Goal: Task Accomplishment & Management: Manage account settings

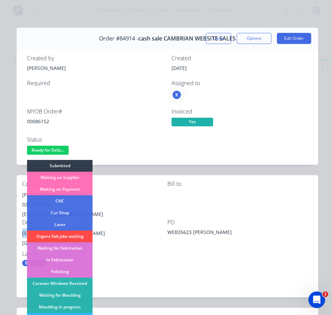
scroll to position [137, 0]
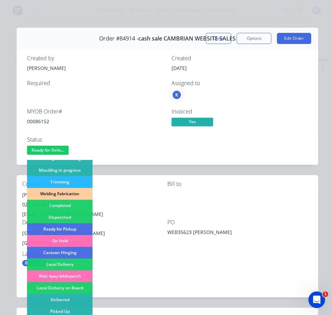
click at [73, 217] on div "Dispatched" at bounding box center [59, 217] width 65 height 12
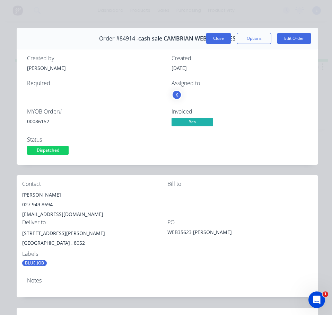
click at [212, 41] on button "Close" at bounding box center [218, 38] width 25 height 11
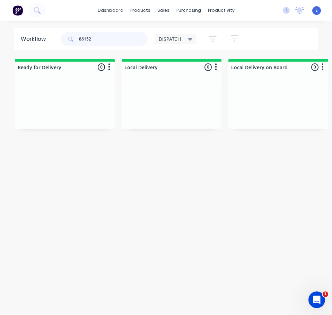
click at [98, 39] on input "86152" at bounding box center [113, 39] width 69 height 14
click at [99, 39] on input "86152" at bounding box center [113, 39] width 69 height 14
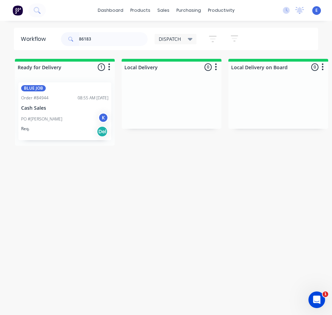
click at [68, 124] on div "PO #Phil Ching K" at bounding box center [64, 118] width 87 height 13
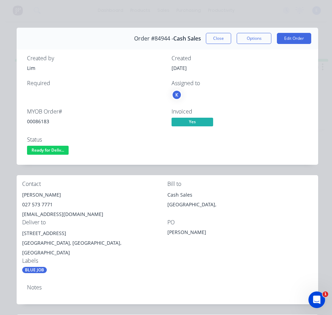
click at [45, 122] on div "00086183" at bounding box center [95, 121] width 136 height 7
copy div "00086183"
click at [44, 194] on div "Philip Ching" at bounding box center [94, 195] width 145 height 10
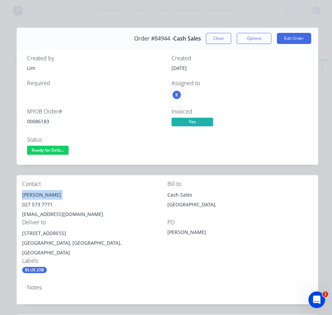
click at [44, 194] on div "Philip Ching" at bounding box center [94, 195] width 145 height 10
copy div "Philip Ching"
click at [40, 201] on div "027 573 7771" at bounding box center [94, 205] width 145 height 10
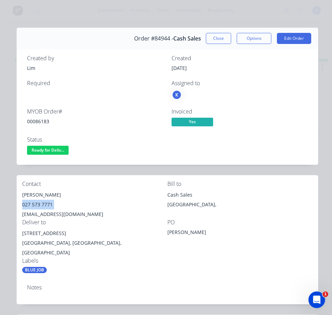
copy div "027 573 7771"
click at [51, 214] on div "philching59@gmail.com" at bounding box center [94, 214] width 145 height 10
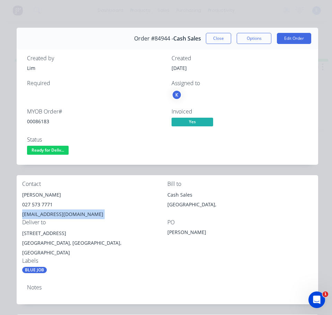
copy div "philching59@gmail.com"
click at [53, 233] on div "48 Dunster St" at bounding box center [94, 233] width 145 height 10
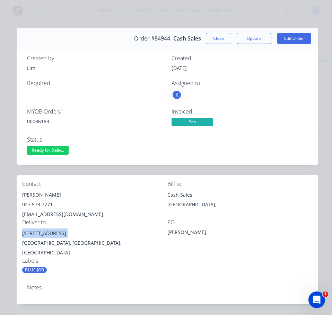
click at [53, 233] on div "48 Dunster St" at bounding box center [94, 233] width 145 height 10
copy div "48 Dunster St"
click at [60, 150] on span "Ready for Deliv..." at bounding box center [48, 150] width 42 height 9
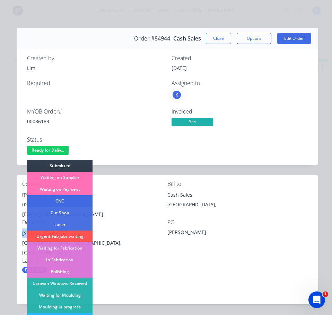
scroll to position [104, 0]
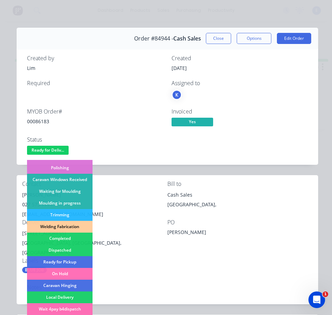
drag, startPoint x: 75, startPoint y: 246, endPoint x: 235, endPoint y: 188, distance: 170.1
click at [75, 246] on div "Dispatched" at bounding box center [59, 250] width 65 height 12
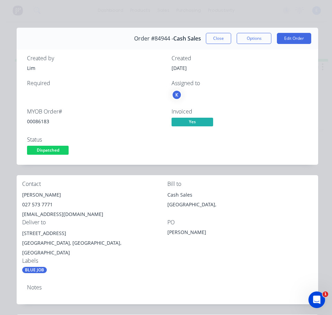
drag, startPoint x: 216, startPoint y: 39, endPoint x: 176, endPoint y: 30, distance: 41.2
click at [216, 39] on button "Close" at bounding box center [218, 38] width 25 height 11
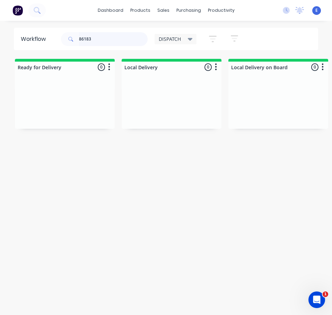
click at [106, 39] on input "86183" at bounding box center [113, 39] width 69 height 14
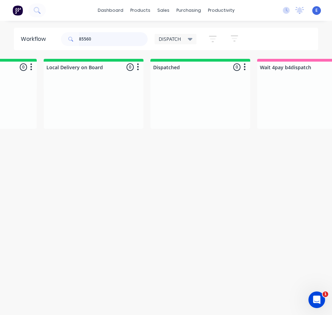
scroll to position [0, 0]
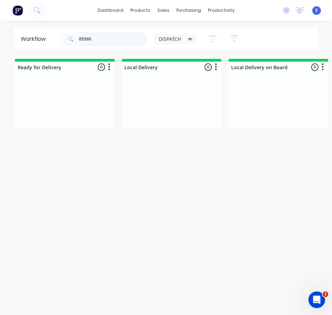
click at [111, 38] on input "85560" at bounding box center [113, 39] width 69 height 14
type input "85560"
drag, startPoint x: 111, startPoint y: 39, endPoint x: 32, endPoint y: 38, distance: 79.3
click at [32, 38] on header "Workflow 85560 DISPATCH Save new view None edit DISPATCH (Default) edit CUT SHO…" at bounding box center [166, 39] width 304 height 22
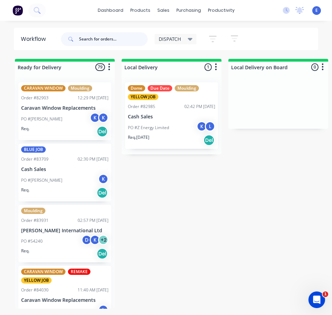
click at [100, 43] on input "text" at bounding box center [113, 39] width 69 height 14
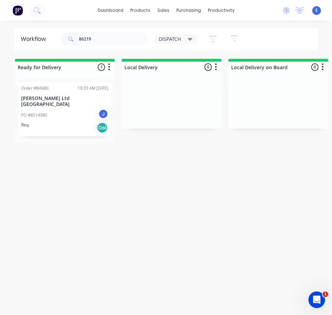
click at [83, 113] on div "PO #8514985 J" at bounding box center [64, 115] width 87 height 13
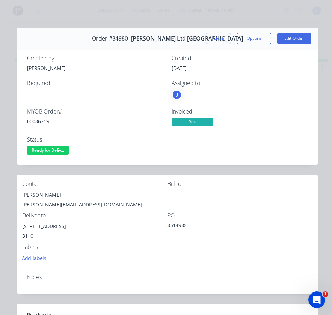
click at [45, 123] on div "00086219" at bounding box center [95, 121] width 136 height 7
copy div "00086219"
click at [33, 197] on div "Stuart Burtton" at bounding box center [94, 195] width 145 height 10
click at [31, 196] on div "Stuart Burtton" at bounding box center [94, 195] width 145 height 10
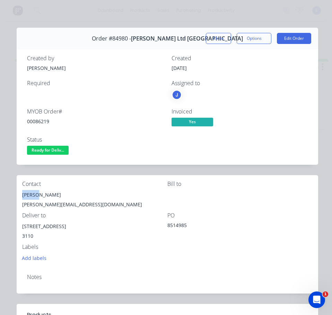
click at [32, 196] on div "Stuart Burtton" at bounding box center [94, 195] width 145 height 10
click at [32, 195] on div "Stuart Burtton" at bounding box center [94, 195] width 145 height 10
click at [33, 195] on div "Stuart Burtton" at bounding box center [94, 195] width 145 height 10
copy div "Stuart Burtton"
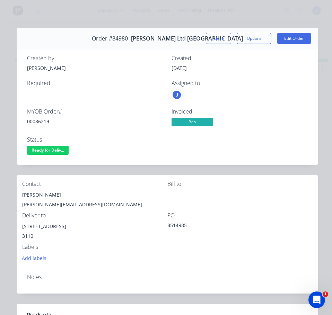
click at [27, 202] on div "stuart.burtton@jarussell.co.nz" at bounding box center [94, 205] width 145 height 10
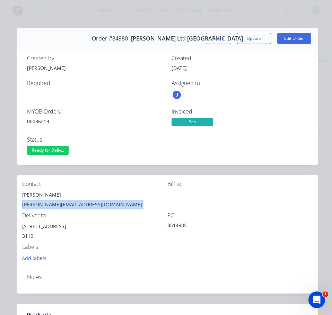
click at [27, 202] on div "stuart.burtton@jarussell.co.nz" at bounding box center [94, 205] width 145 height 10
copy div "stuart.burtton@jarussell.co.nz"
drag, startPoint x: 63, startPoint y: 226, endPoint x: 33, endPoint y: 223, distance: 30.7
click at [20, 225] on div "Contact Stuart Burtton stuart.burtton@jarussell.co.nz Bill to Deliver to 59 Tau…" at bounding box center [167, 221] width 301 height 93
copy div "59 Taurikura Drive"
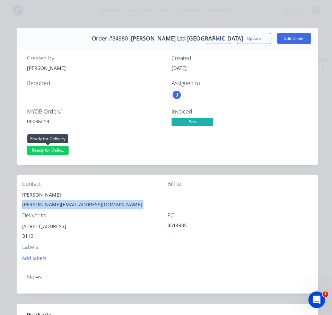
click at [57, 153] on span "Ready for Deliv..." at bounding box center [48, 150] width 42 height 9
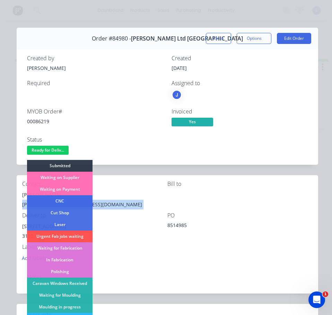
scroll to position [69, 0]
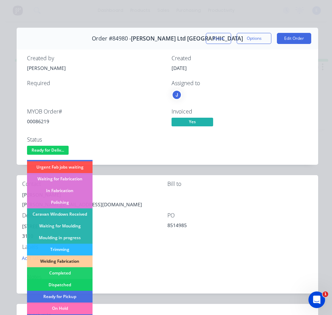
click at [82, 283] on div "Dispatched" at bounding box center [59, 285] width 65 height 12
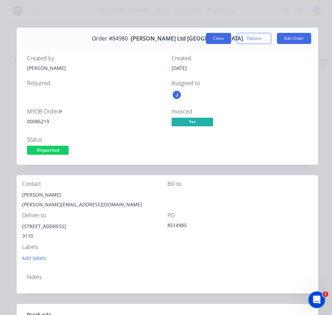
click at [214, 38] on button "Close" at bounding box center [218, 38] width 25 height 11
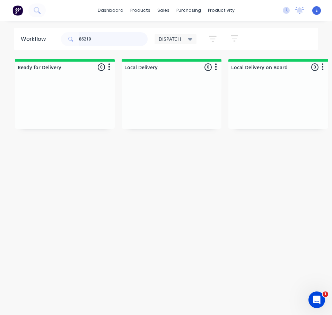
click at [97, 38] on input "86219" at bounding box center [113, 39] width 69 height 14
click at [71, 114] on div "PO #" at bounding box center [64, 115] width 87 height 6
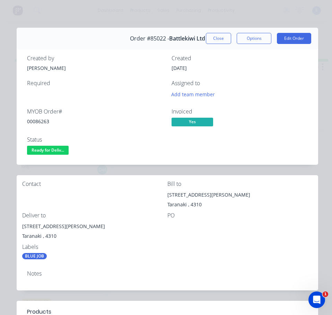
click at [44, 122] on div "00086263" at bounding box center [95, 121] width 136 height 7
drag, startPoint x: 60, startPoint y: 227, endPoint x: 20, endPoint y: 225, distance: 39.8
click at [20, 225] on div "Contact Bill to 16 Aubrey Street New Plymouth Taranaki , 4310 Deliver to 16 Aub…" at bounding box center [167, 220] width 301 height 90
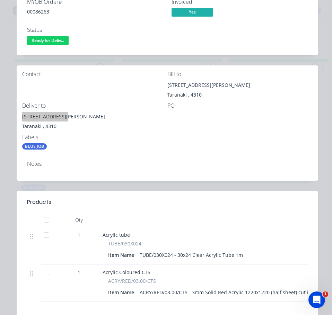
scroll to position [0, 0]
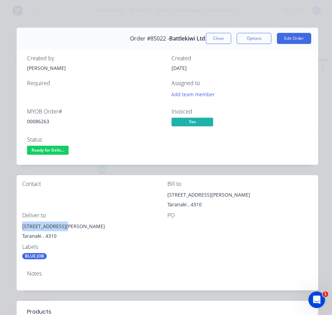
drag, startPoint x: 42, startPoint y: 148, endPoint x: 44, endPoint y: 155, distance: 6.9
click at [42, 148] on span "Ready for Deliv..." at bounding box center [48, 150] width 42 height 9
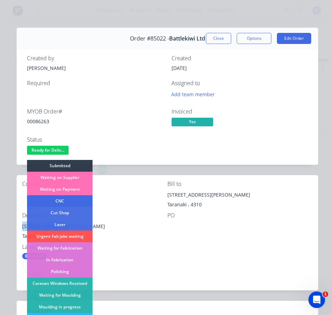
scroll to position [69, 0]
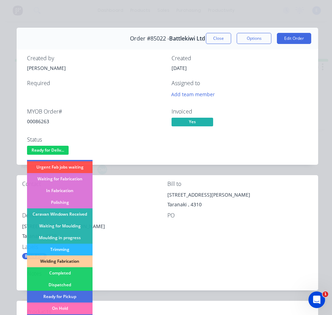
click at [66, 282] on div "Dispatched" at bounding box center [59, 285] width 65 height 12
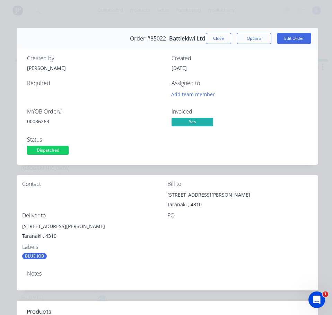
drag, startPoint x: 214, startPoint y: 39, endPoint x: 275, endPoint y: 32, distance: 61.7
click at [214, 39] on button "Close" at bounding box center [218, 38] width 25 height 11
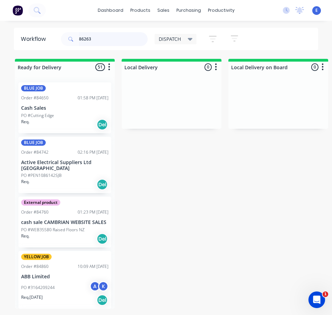
click at [116, 34] on input "86263" at bounding box center [113, 39] width 69 height 14
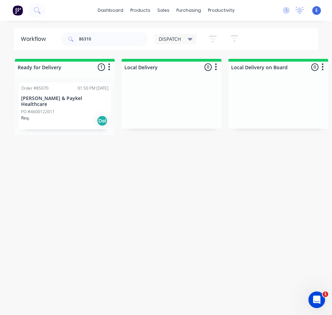
click at [82, 102] on div "Order #85070 01:50 PM 03/10/25 Fisher & Paykel Healthcare PO #4600122011 Req. D…" at bounding box center [64, 105] width 93 height 47
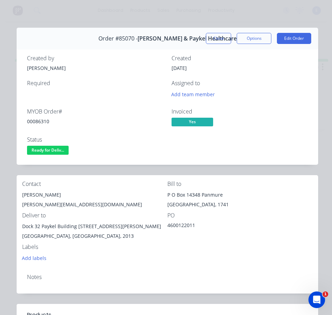
click at [54, 192] on div "Christopher Cross" at bounding box center [94, 195] width 145 height 10
click at [77, 203] on div "Christopher.Cross@fphcare.com" at bounding box center [94, 205] width 145 height 10
click at [78, 204] on div "Christopher.Cross@fphcare.com" at bounding box center [94, 205] width 145 height 10
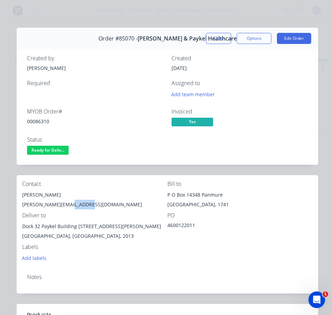
click at [80, 205] on div "Christopher.Cross@fphcare.com" at bounding box center [94, 205] width 145 height 10
drag, startPoint x: 80, startPoint y: 205, endPoint x: 73, endPoint y: 202, distance: 7.3
click at [73, 202] on div "Christopher.Cross@fphcare.com" at bounding box center [94, 205] width 145 height 10
click at [74, 202] on div "Christopher.Cross@fphcare.com" at bounding box center [94, 205] width 145 height 10
click at [74, 203] on div "Christopher.Cross@fphcare.com" at bounding box center [94, 205] width 145 height 10
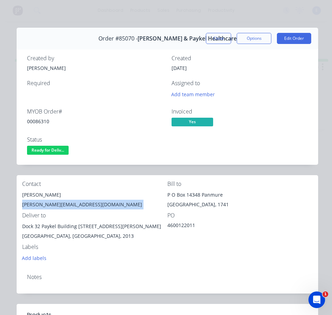
click at [74, 203] on div "Christopher.Cross@fphcare.com" at bounding box center [94, 205] width 145 height 10
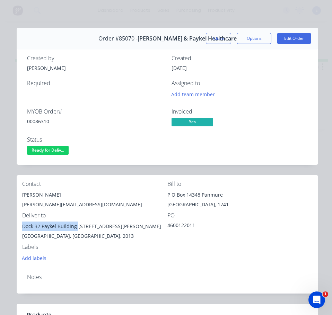
drag, startPoint x: 77, startPoint y: 227, endPoint x: 22, endPoint y: 228, distance: 54.7
click at [22, 228] on div "Dock 32 Paykel Building 15 Maurice Paykel Place" at bounding box center [94, 226] width 145 height 10
click at [76, 228] on div "Dock 32 Paykel Building 15 Maurice Paykel Place" at bounding box center [94, 226] width 145 height 10
drag, startPoint x: 78, startPoint y: 228, endPoint x: 144, endPoint y: 227, distance: 66.8
click at [144, 227] on div "Dock 32 Paykel Building 15 Maurice Paykel Place" at bounding box center [94, 226] width 145 height 10
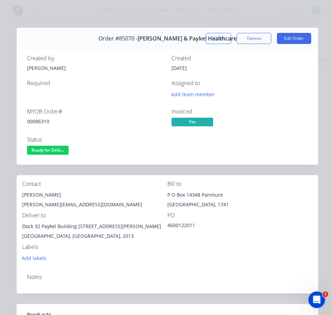
click at [35, 119] on div "00086310" at bounding box center [95, 121] width 136 height 7
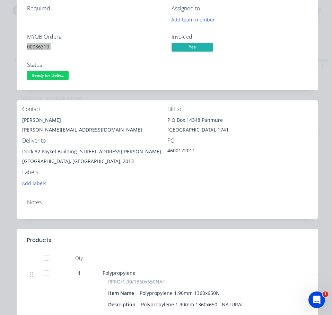
scroll to position [0, 0]
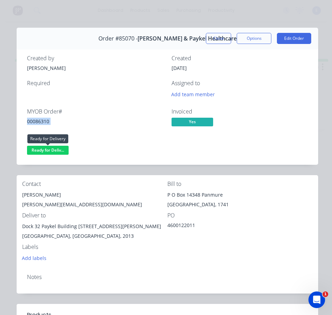
drag, startPoint x: 56, startPoint y: 152, endPoint x: 58, endPoint y: 155, distance: 3.7
click at [56, 153] on span "Ready for Deliv..." at bounding box center [48, 150] width 42 height 9
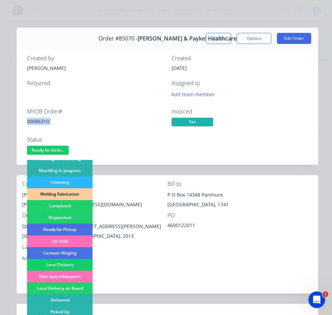
scroll to position [137, 0]
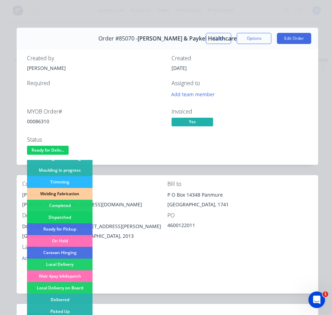
click at [70, 216] on div "Dispatched" at bounding box center [59, 217] width 65 height 12
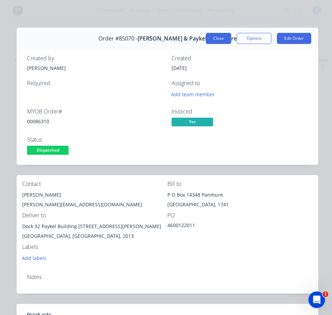
click at [213, 36] on button "Close" at bounding box center [218, 38] width 25 height 11
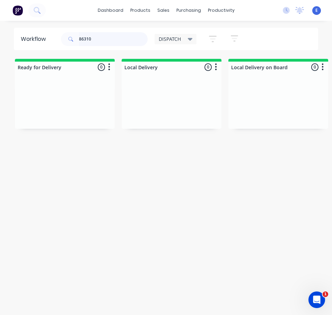
click at [98, 37] on input "86310" at bounding box center [113, 39] width 69 height 14
click at [99, 37] on input "86310" at bounding box center [113, 39] width 69 height 14
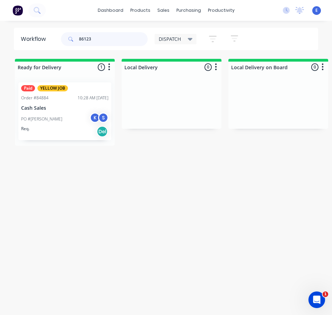
type input "86123"
click at [70, 135] on div "Req. Del" at bounding box center [64, 132] width 87 height 12
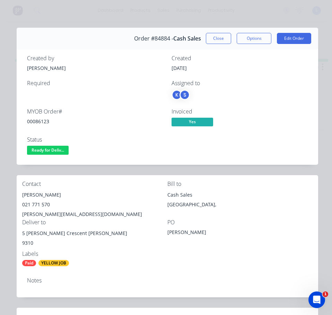
click at [31, 120] on div "00086123" at bounding box center [95, 121] width 136 height 7
click at [37, 196] on div "Andrew Tall" at bounding box center [94, 195] width 145 height 10
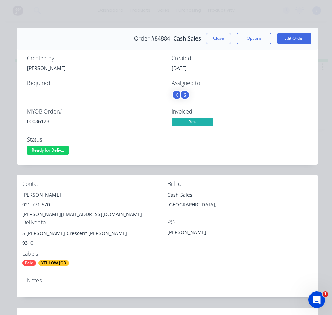
click at [30, 204] on div "021 771 570" at bounding box center [94, 205] width 145 height 10
click at [47, 215] on div "andrew.tall01@gmail.com" at bounding box center [94, 214] width 145 height 10
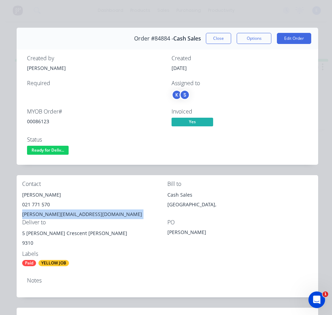
click at [47, 215] on div "andrew.tall01@gmail.com" at bounding box center [94, 214] width 145 height 10
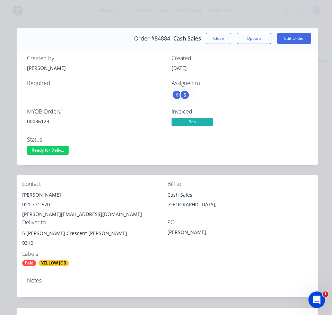
drag, startPoint x: 47, startPoint y: 215, endPoint x: 33, endPoint y: 211, distance: 13.9
click at [33, 211] on div "andrew.tall01@gmail.com" at bounding box center [94, 214] width 145 height 10
click at [34, 212] on div "andrew.tall01@gmail.com" at bounding box center [94, 214] width 145 height 10
click at [35, 213] on div "andrew.tall01@gmail.com" at bounding box center [94, 214] width 145 height 10
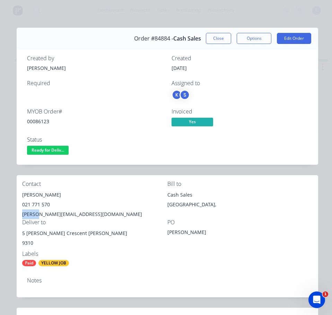
click at [35, 213] on div "andrew.tall01@gmail.com" at bounding box center [94, 214] width 145 height 10
drag, startPoint x: 66, startPoint y: 234, endPoint x: 23, endPoint y: 235, distance: 43.3
click at [20, 235] on div "Contact Andrew Tall 021 771 570 andrew.tall01@gmail.com Bill to Cash Sales Auck…" at bounding box center [167, 223] width 301 height 97
drag, startPoint x: 40, startPoint y: 150, endPoint x: 43, endPoint y: 149, distance: 3.5
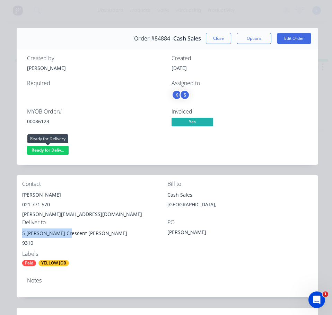
click at [43, 149] on span "Ready for Deliv..." at bounding box center [48, 150] width 42 height 9
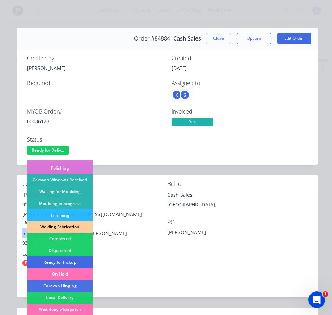
scroll to position [104, 0]
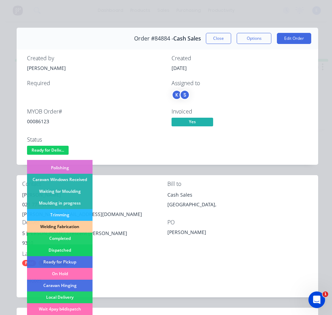
click at [71, 248] on div "Dispatched" at bounding box center [59, 250] width 65 height 12
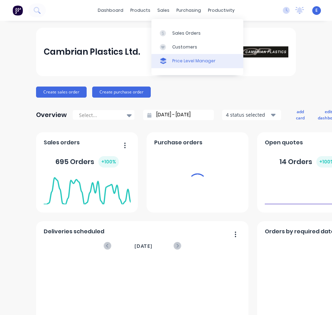
drag, startPoint x: 173, startPoint y: 32, endPoint x: 163, endPoint y: 55, distance: 25.5
click at [173, 32] on div "Sales Orders" at bounding box center [186, 33] width 28 height 6
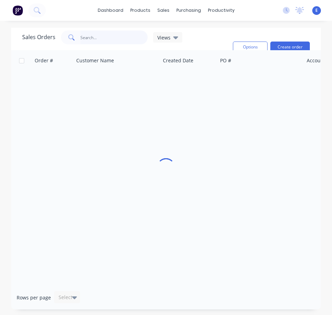
click at [90, 37] on input "text" at bounding box center [113, 37] width 67 height 14
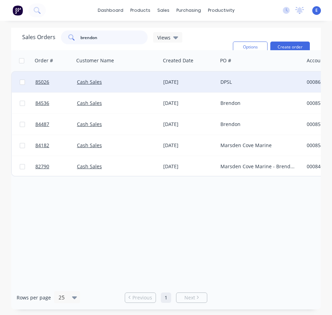
type input "brendon"
click at [198, 80] on div "[DATE]" at bounding box center [189, 82] width 52 height 7
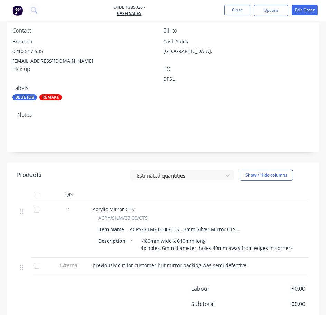
scroll to position [173, 0]
